Goal: Information Seeking & Learning: Learn about a topic

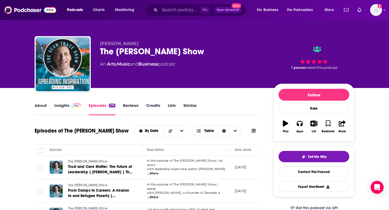
click at [178, 17] on div "Podcasts Charts Monitoring ⌘ K Open Advanced New For Business For Podcasters Mo…" at bounding box center [194, 10] width 389 height 20
click at [174, 13] on input "Search podcasts, credits, & more..." at bounding box center [180, 10] width 40 height 9
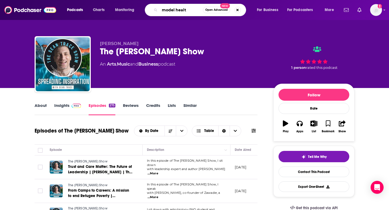
type input "model health"
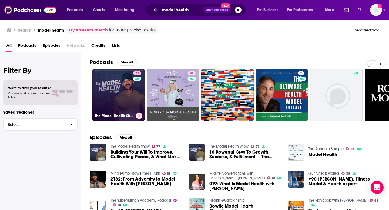
click at [106, 96] on link "77 The Model Health Show" at bounding box center [118, 95] width 52 height 52
